Goal: Browse casually

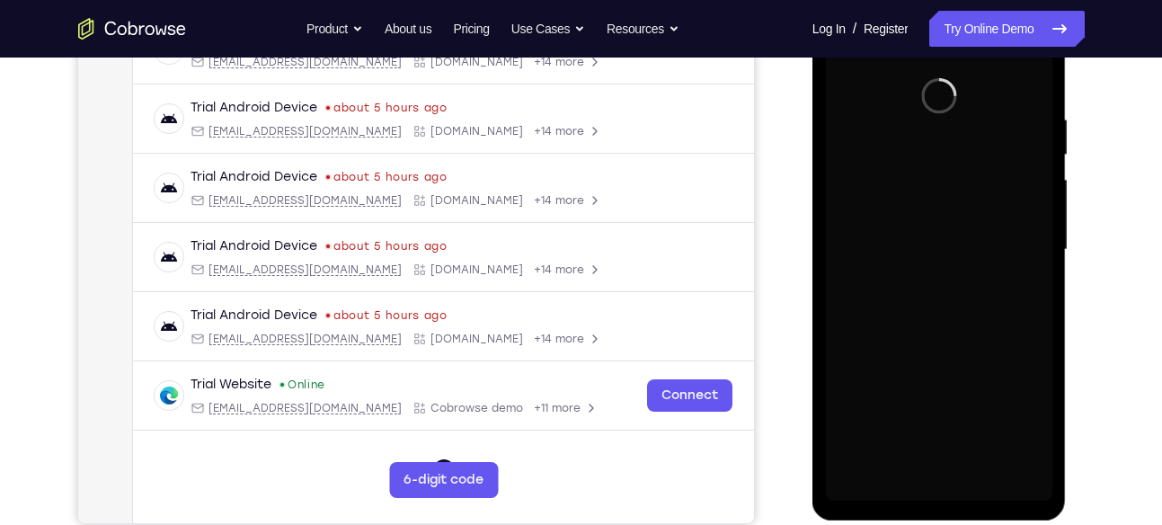
scroll to position [314, 0]
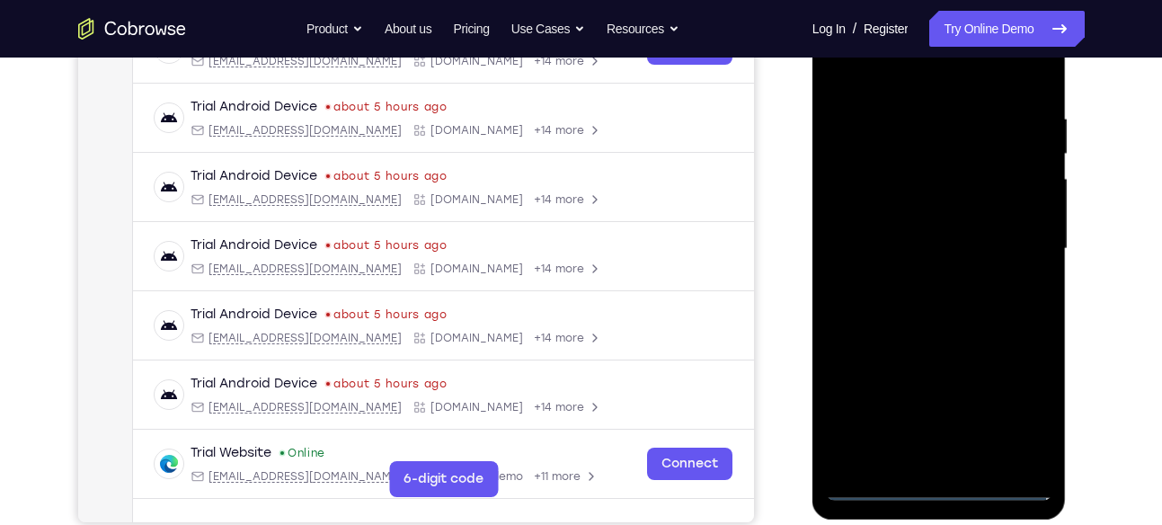
click at [946, 492] on div at bounding box center [939, 248] width 226 height 503
click at [1010, 406] on div at bounding box center [939, 248] width 226 height 503
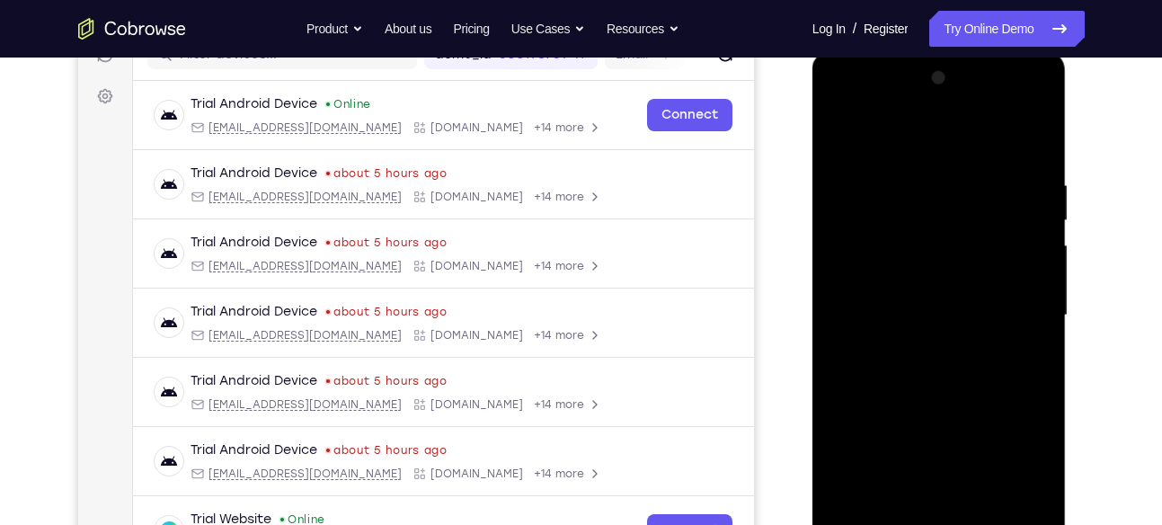
scroll to position [248, 0]
click at [929, 136] on div at bounding box center [939, 314] width 226 height 503
click at [1008, 312] on div at bounding box center [939, 314] width 226 height 503
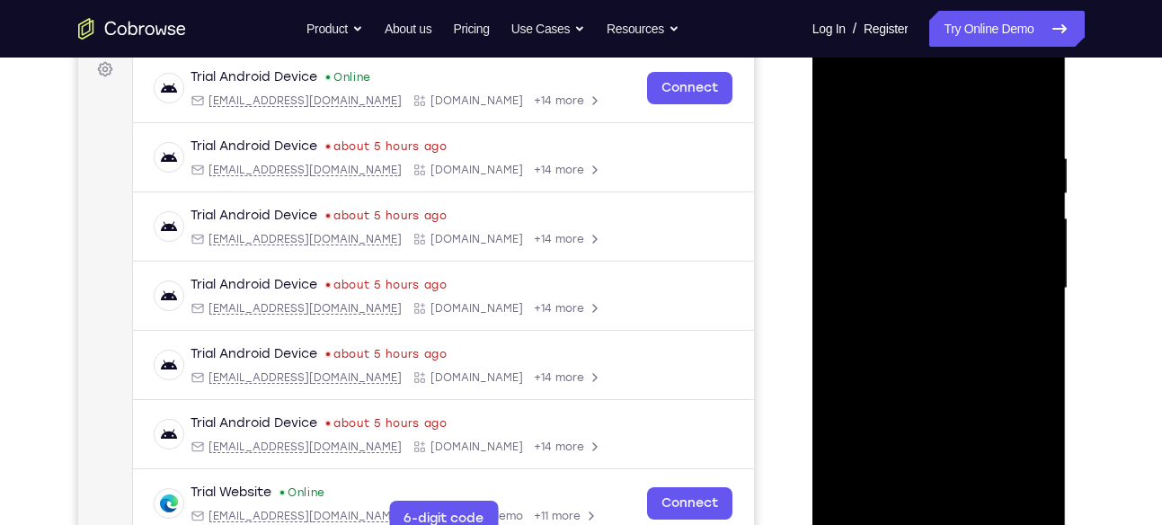
scroll to position [275, 0]
click at [920, 317] on div at bounding box center [939, 287] width 226 height 503
click at [925, 270] on div at bounding box center [939, 287] width 226 height 503
click at [959, 215] on div at bounding box center [939, 287] width 226 height 503
click at [945, 251] on div at bounding box center [939, 287] width 226 height 503
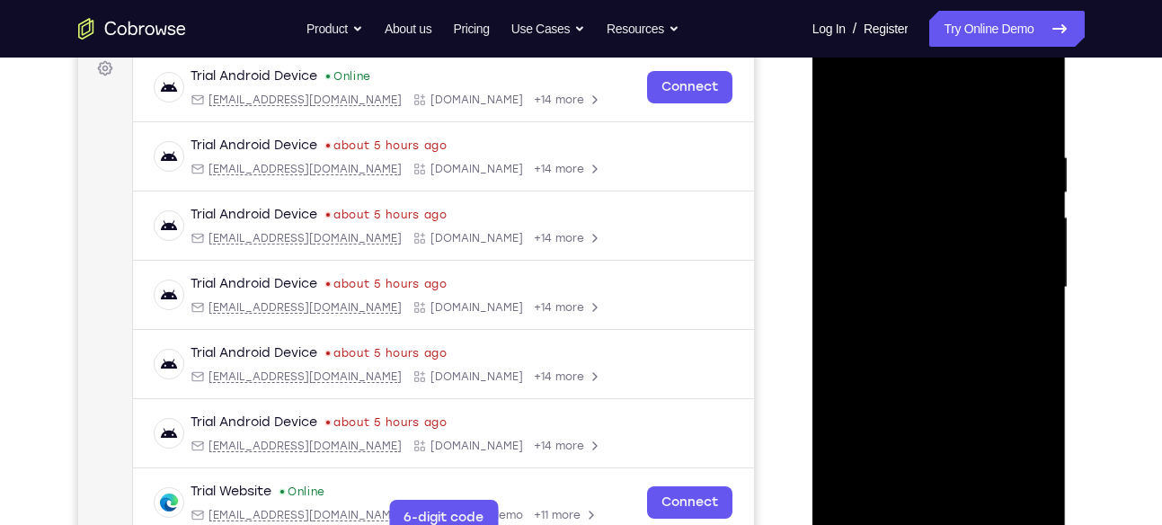
click at [944, 279] on div at bounding box center [939, 287] width 226 height 503
click at [1011, 343] on div at bounding box center [939, 287] width 226 height 503
click at [961, 371] on div at bounding box center [939, 287] width 226 height 503
click at [904, 153] on div at bounding box center [939, 287] width 226 height 503
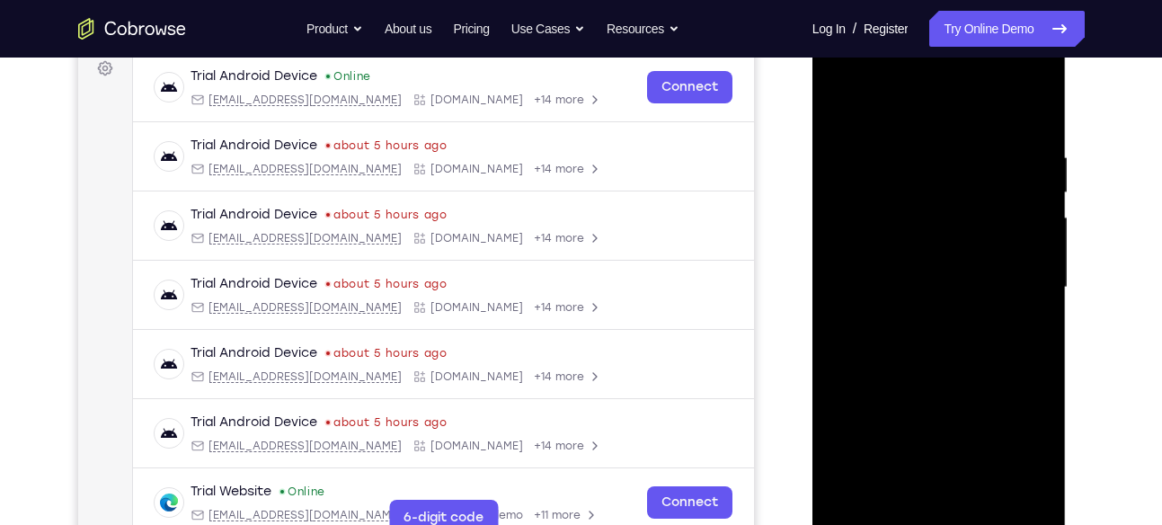
click at [1032, 217] on div at bounding box center [939, 287] width 226 height 503
click at [1031, 112] on div at bounding box center [939, 287] width 226 height 503
drag, startPoint x: 985, startPoint y: 189, endPoint x: 1059, endPoint y: 384, distance: 208.8
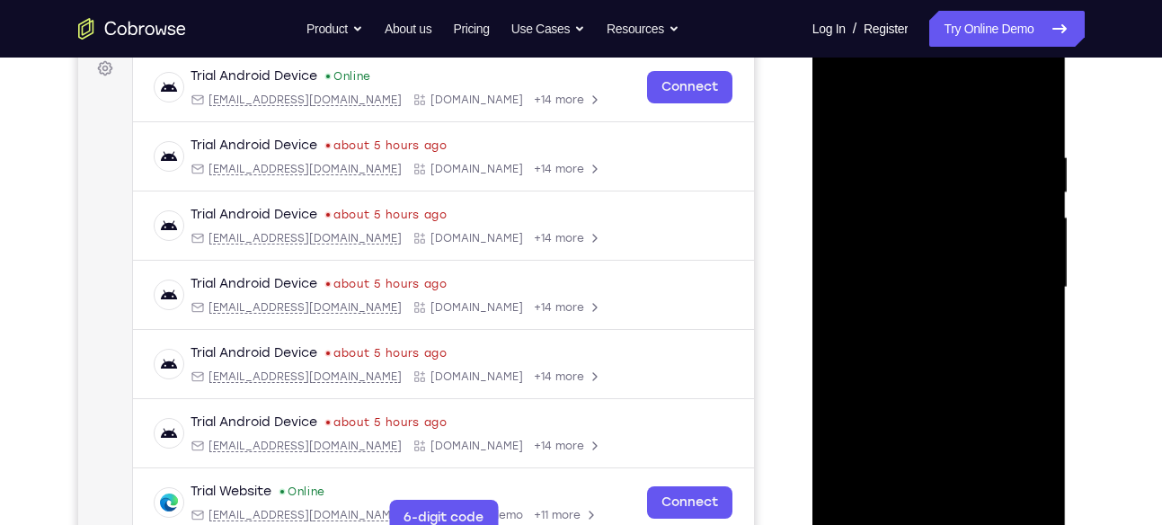
click at [1059, 384] on div at bounding box center [939, 290] width 254 height 536
click at [909, 142] on div at bounding box center [939, 287] width 226 height 503
click at [1033, 233] on div at bounding box center [939, 287] width 226 height 503
click at [1032, 111] on div at bounding box center [939, 287] width 226 height 503
drag, startPoint x: 978, startPoint y: 159, endPoint x: 803, endPoint y: 164, distance: 174.4
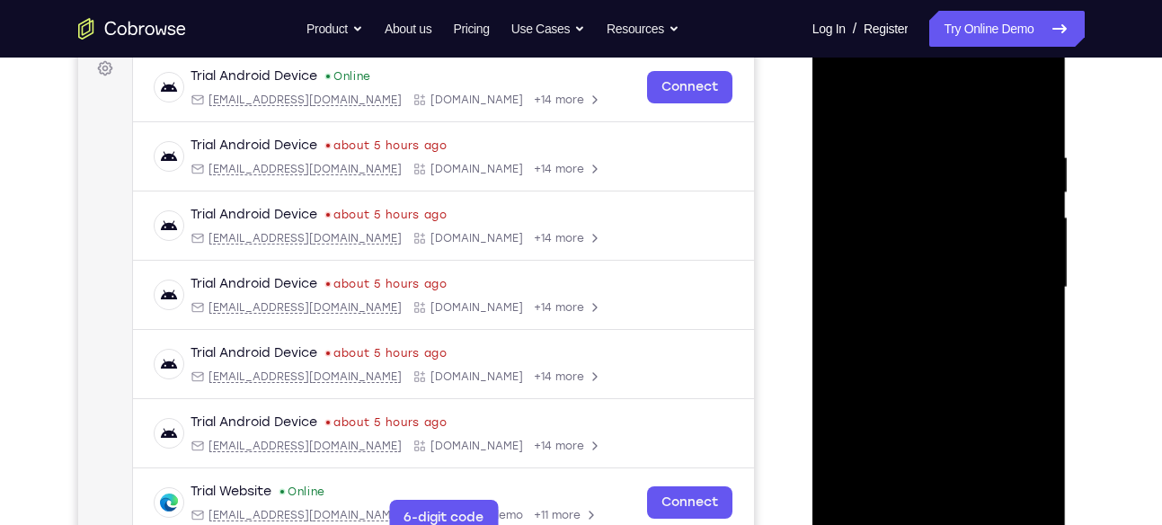
click at [812, 164] on html "Online web based iOS Simulators and Android Emulators. Run iPhone, iPad, Mobile…" at bounding box center [940, 291] width 256 height 539
drag, startPoint x: 1043, startPoint y: 146, endPoint x: 935, endPoint y: 155, distance: 108.3
click at [935, 155] on div at bounding box center [939, 287] width 226 height 503
drag, startPoint x: 988, startPoint y: 148, endPoint x: 901, endPoint y: 154, distance: 86.4
click at [901, 154] on div at bounding box center [939, 287] width 226 height 503
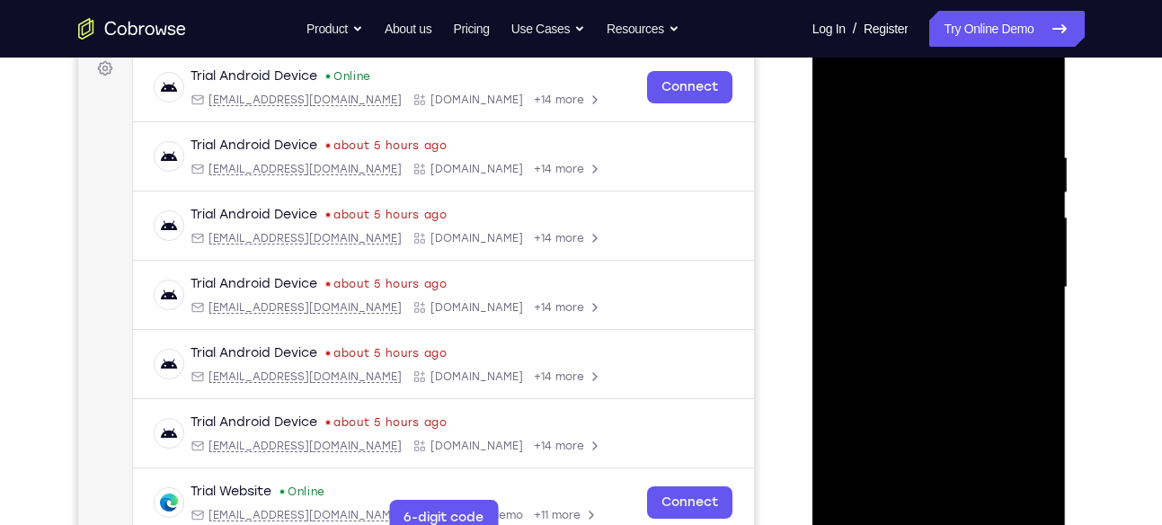
click at [980, 485] on div at bounding box center [939, 287] width 226 height 503
click at [990, 505] on div at bounding box center [939, 287] width 226 height 503
click at [933, 388] on div at bounding box center [939, 287] width 226 height 503
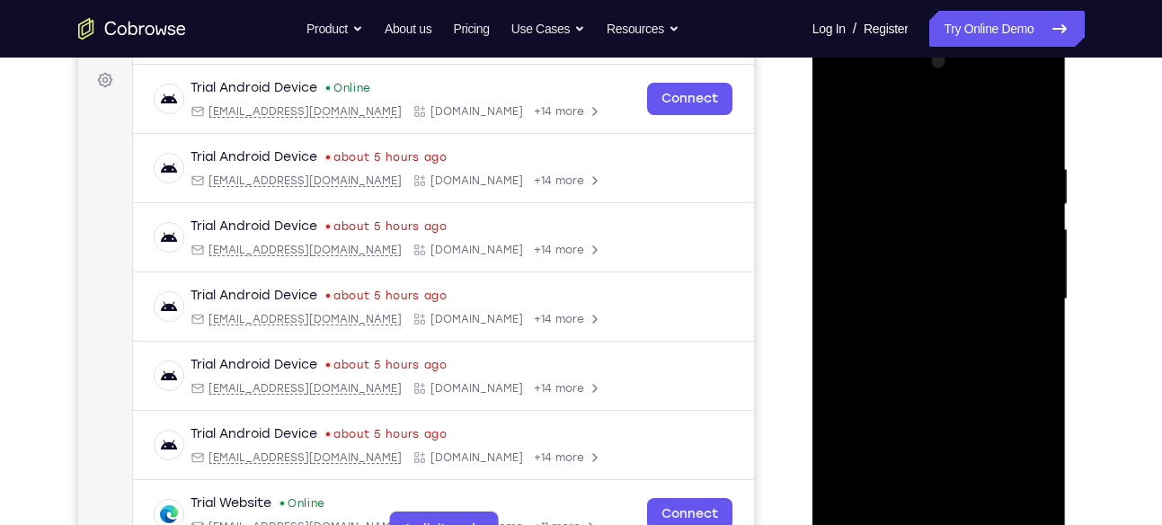
scroll to position [408, 0]
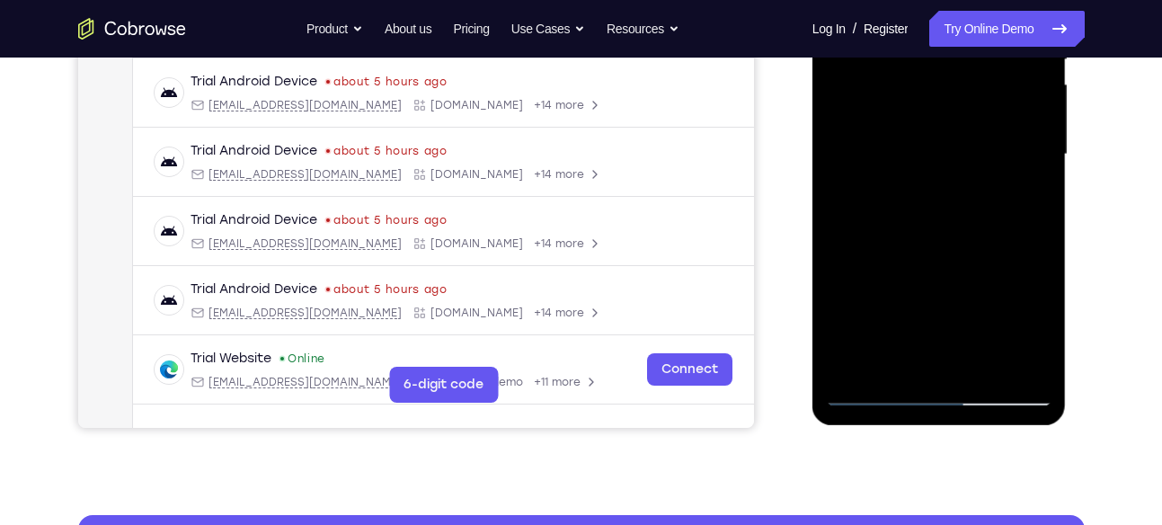
click at [877, 396] on div at bounding box center [939, 154] width 226 height 503
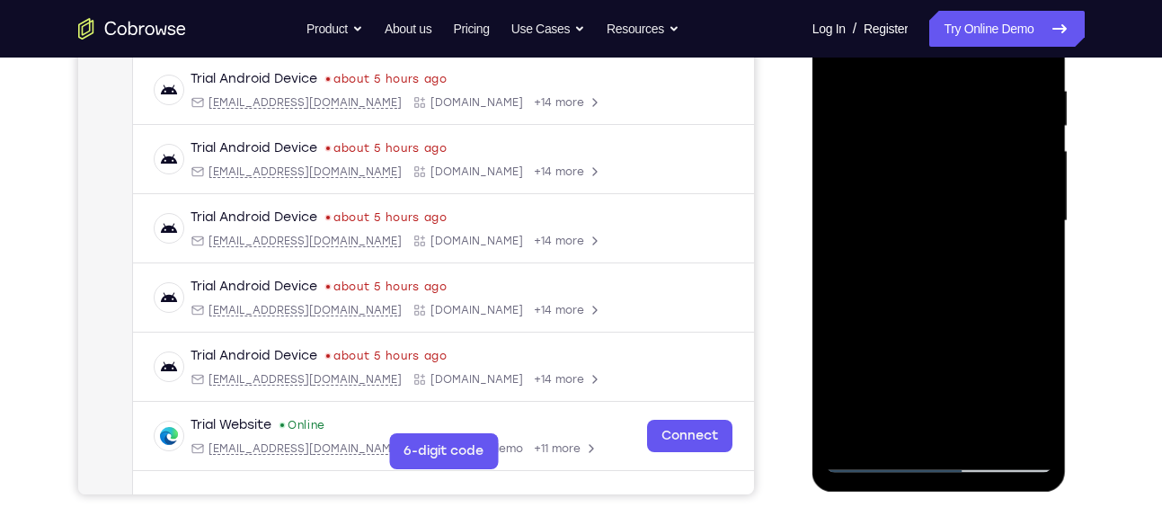
scroll to position [341, 0]
click at [853, 430] on div at bounding box center [939, 221] width 226 height 503
drag, startPoint x: 983, startPoint y: 84, endPoint x: 751, endPoint y: 66, distance: 232.5
click at [812, 66] on html "Online web based iOS Simulators and Android Emulators. Run iPhone, iPad, Mobile…" at bounding box center [940, 226] width 256 height 539
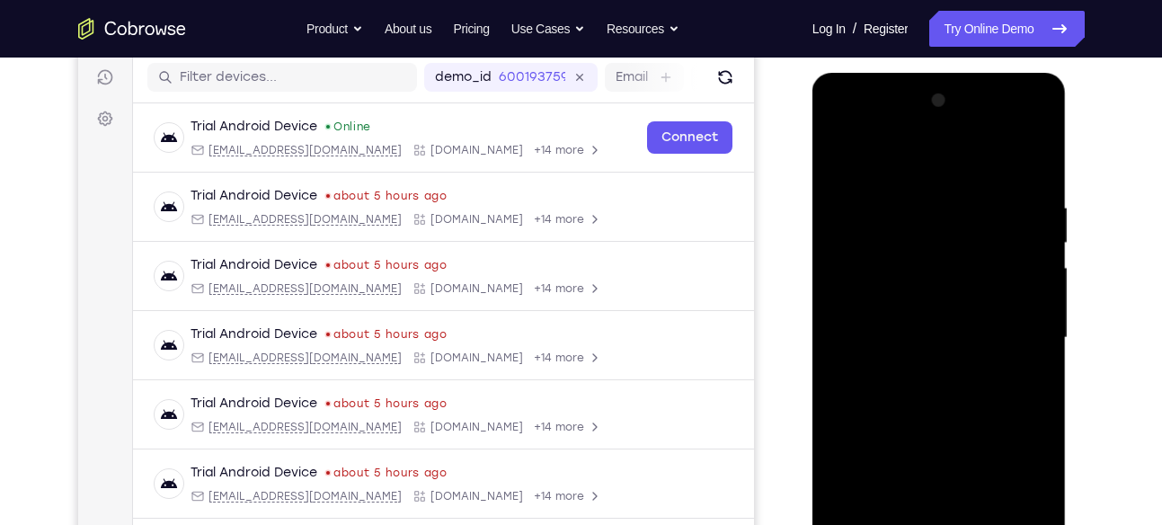
scroll to position [219, 0]
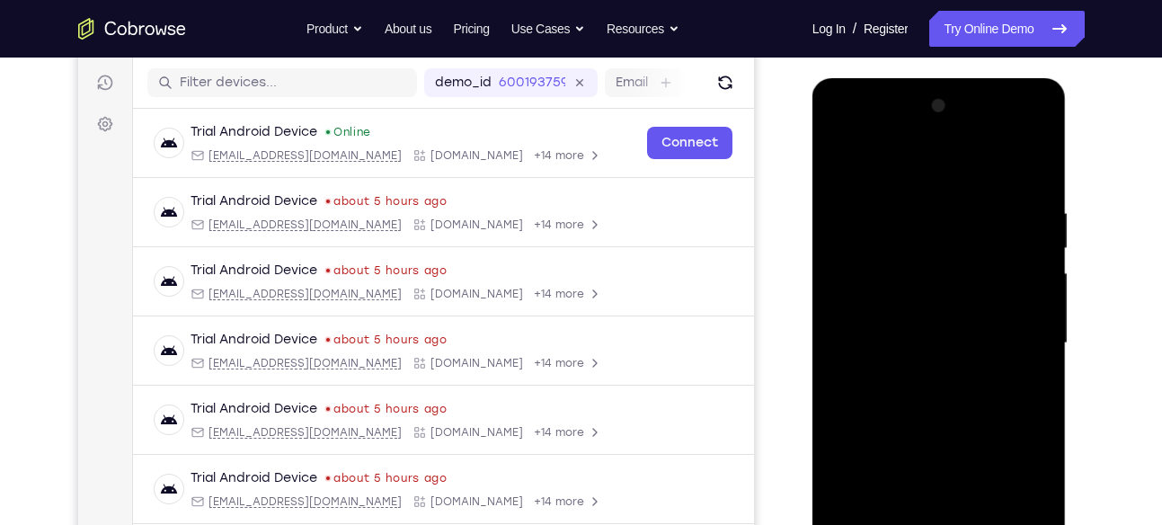
drag, startPoint x: 1010, startPoint y: 201, endPoint x: 840, endPoint y: 169, distance: 172.9
click at [840, 169] on div at bounding box center [939, 343] width 226 height 503
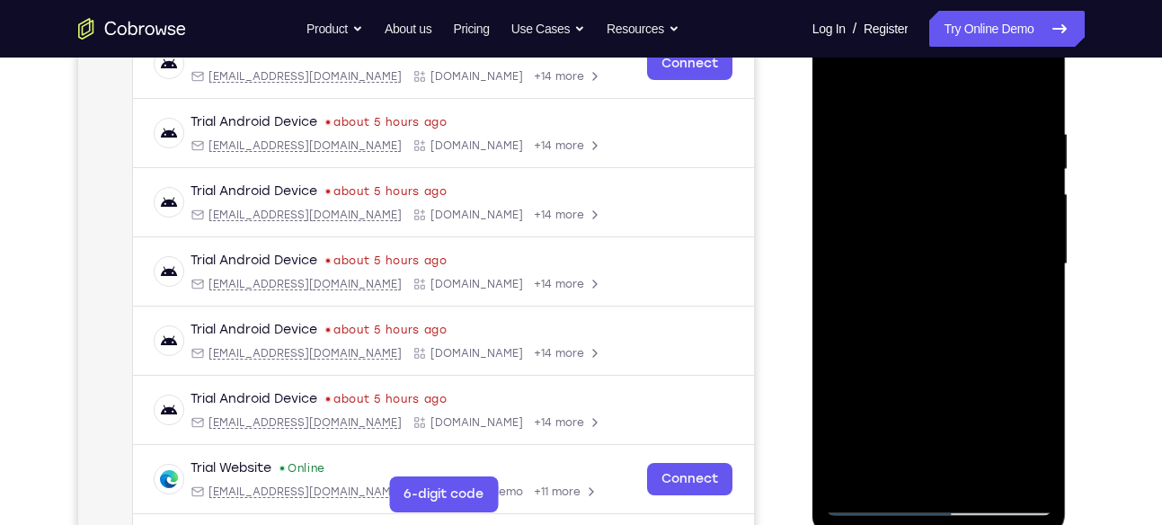
scroll to position [299, 0]
click at [853, 474] on div at bounding box center [939, 263] width 226 height 503
